Goal: Task Accomplishment & Management: Manage account settings

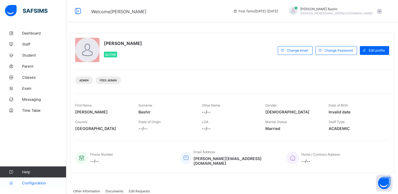
click at [29, 184] on span "Configuration" at bounding box center [44, 183] width 44 height 4
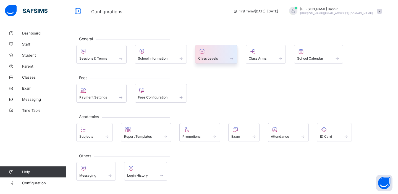
click at [216, 53] on div at bounding box center [216, 51] width 36 height 7
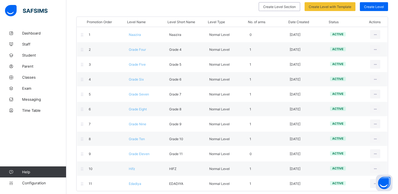
scroll to position [57, 0]
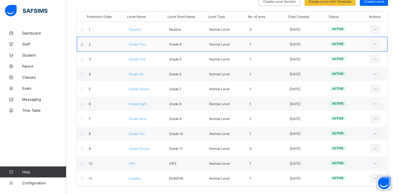
click at [144, 44] on span "Grade Four" at bounding box center [137, 44] width 17 height 4
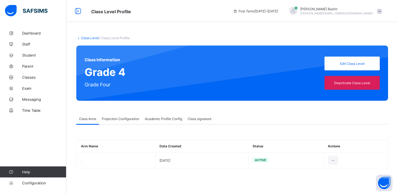
click at [118, 120] on span "Projection Configuration" at bounding box center [121, 119] width 38 height 4
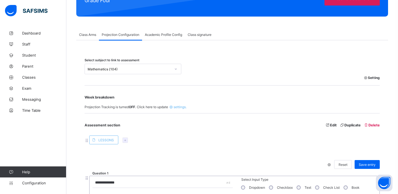
scroll to position [72, 0]
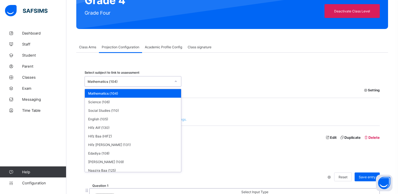
click at [130, 84] on div "Mathematics (104)" at bounding box center [128, 82] width 86 height 8
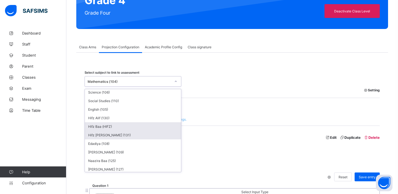
scroll to position [0, 0]
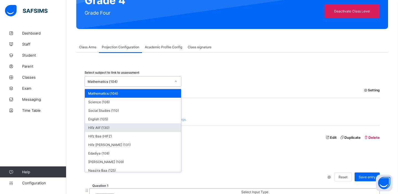
click at [124, 125] on div "Hifz Alif (130)" at bounding box center [133, 128] width 96 height 9
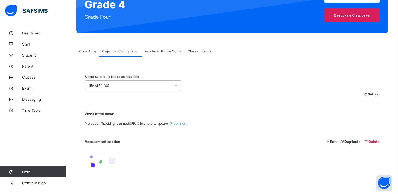
scroll to position [72, 0]
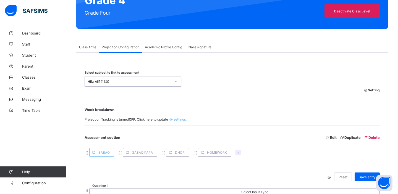
click at [160, 46] on span "Academic Profile Config" at bounding box center [163, 47] width 37 height 4
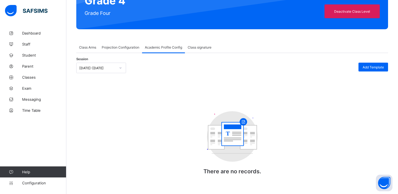
click at [126, 48] on span "Projection Configuration" at bounding box center [121, 47] width 38 height 4
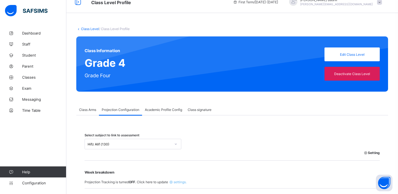
scroll to position [0, 0]
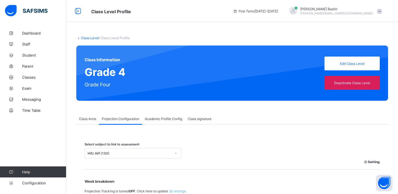
drag, startPoint x: 111, startPoint y: 85, endPoint x: 89, endPoint y: 72, distance: 24.8
click at [89, 72] on div "Class Information Grade 4 Grade Four Edit Class Level Deactivate Class Level" at bounding box center [232, 73] width 312 height 55
drag, startPoint x: 86, startPoint y: 70, endPoint x: 116, endPoint y: 80, distance: 32.2
click at [116, 80] on div "Class Information Grade 4 Grade Four Edit Class Level Deactivate Class Level" at bounding box center [232, 73] width 312 height 55
